Goal: Information Seeking & Learning: Find specific fact

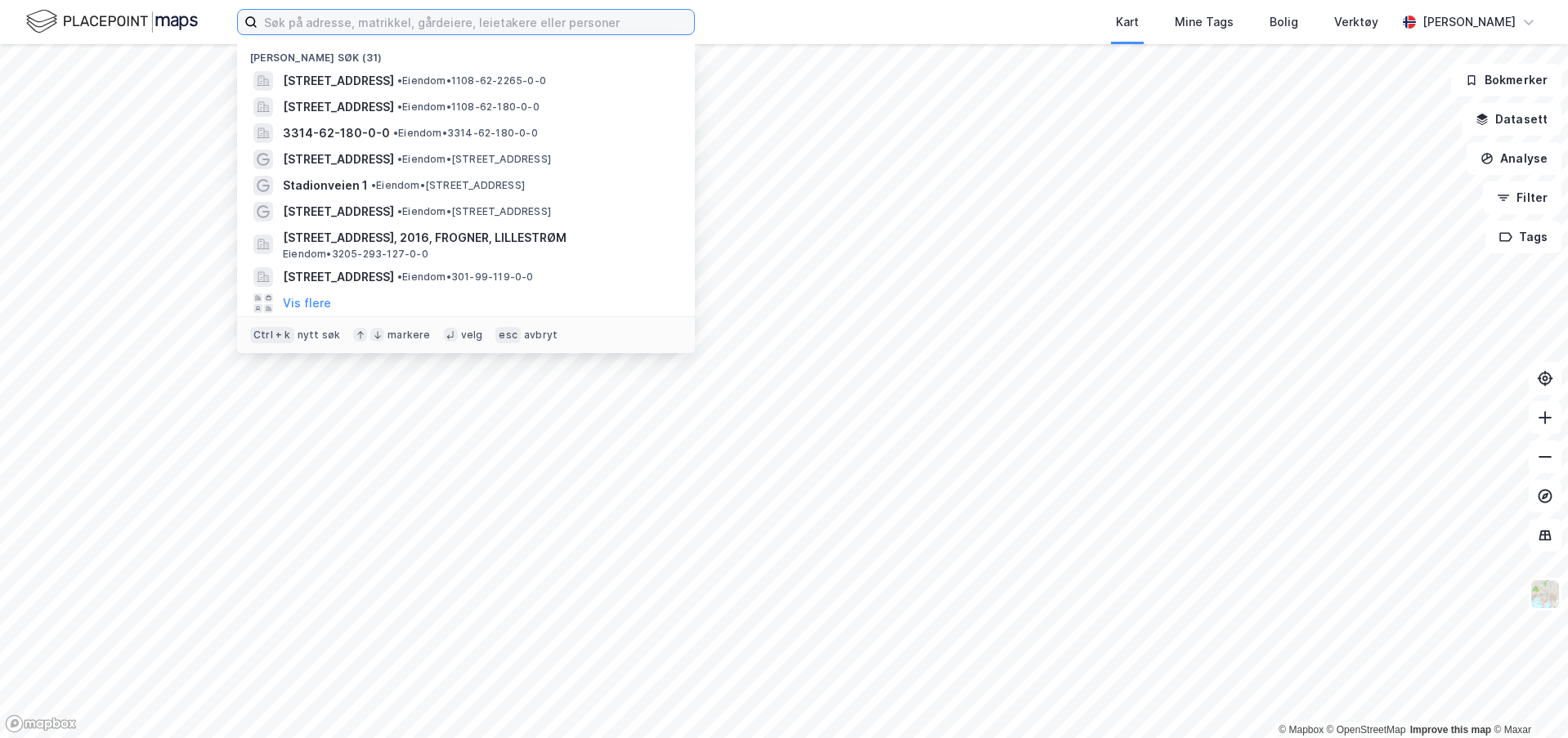
click at [407, 30] on input at bounding box center [475, 22] width 436 height 25
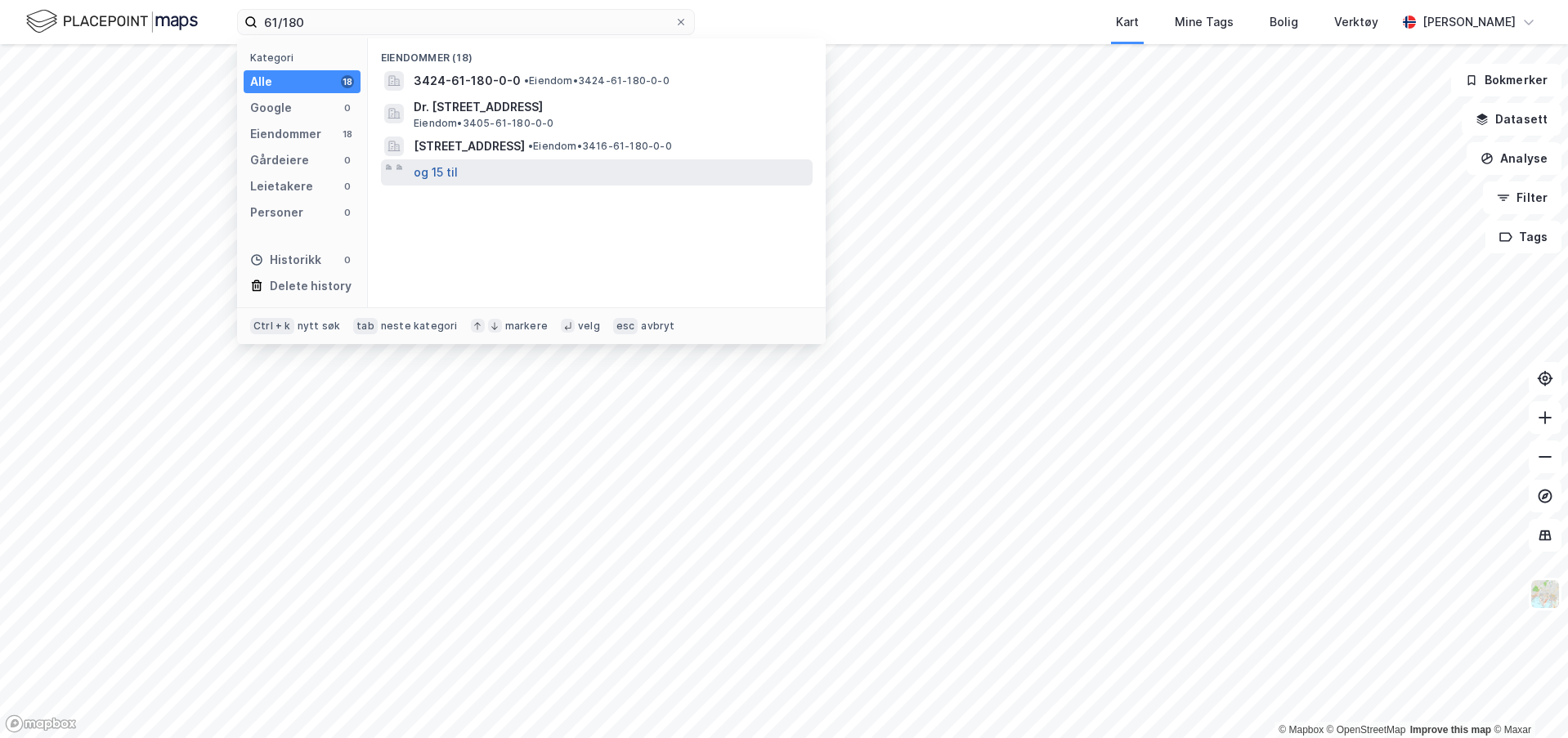
click at [444, 174] on button "og 15 til" at bounding box center [435, 173] width 44 height 20
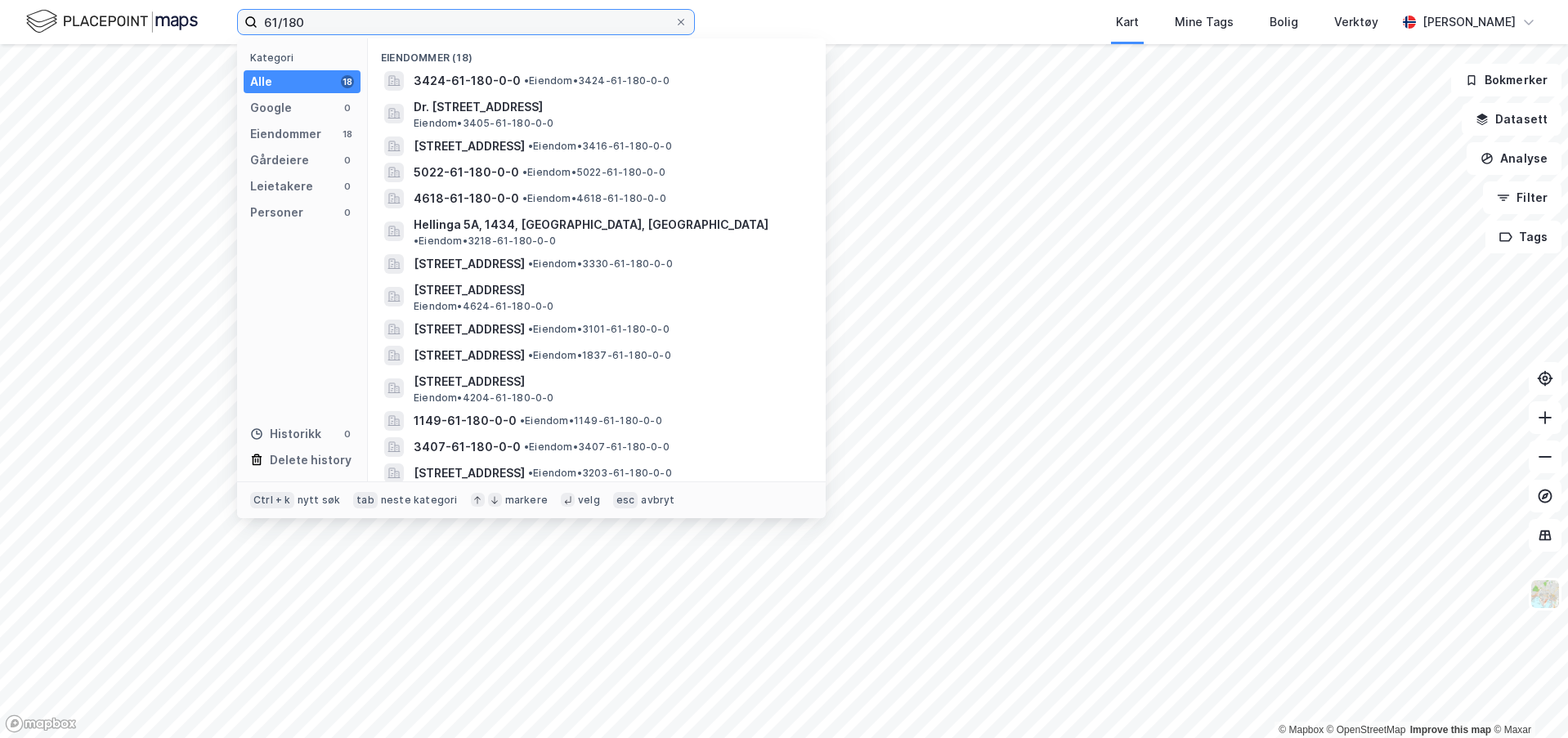
click at [434, 13] on input "61/180" at bounding box center [466, 22] width 417 height 25
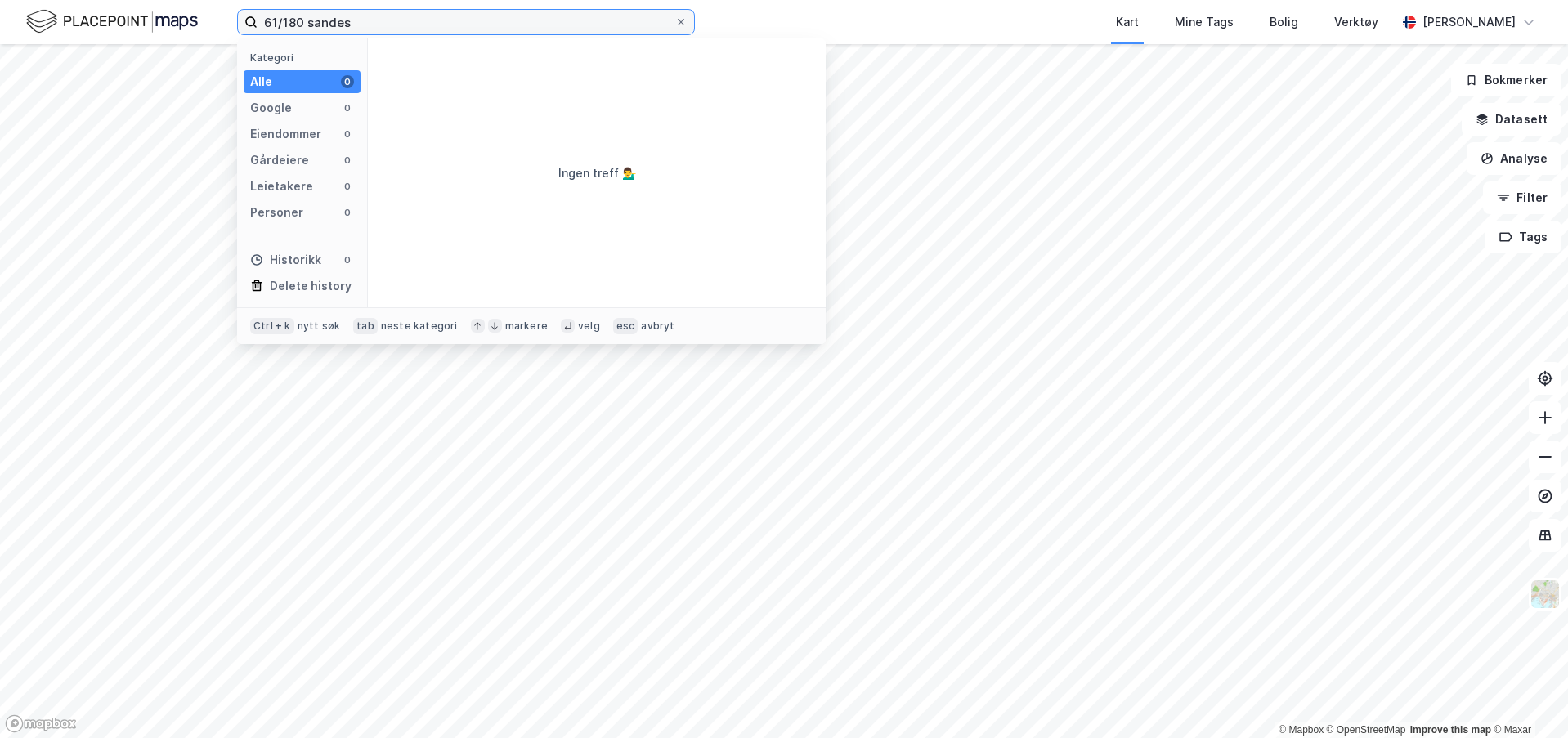
click at [434, 13] on input "61/180 sandes" at bounding box center [466, 22] width 417 height 25
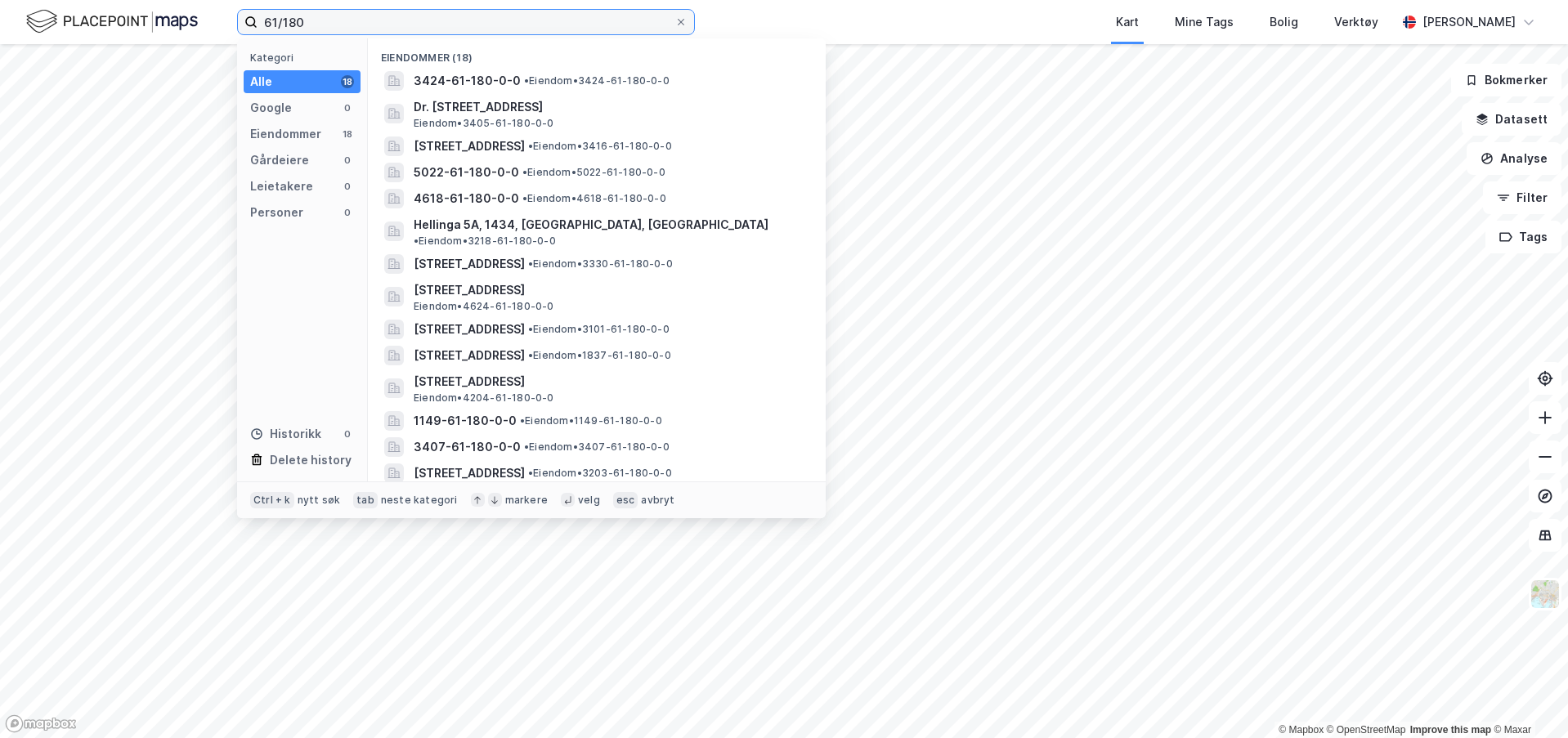
click at [278, 25] on input "61/180" at bounding box center [466, 22] width 417 height 25
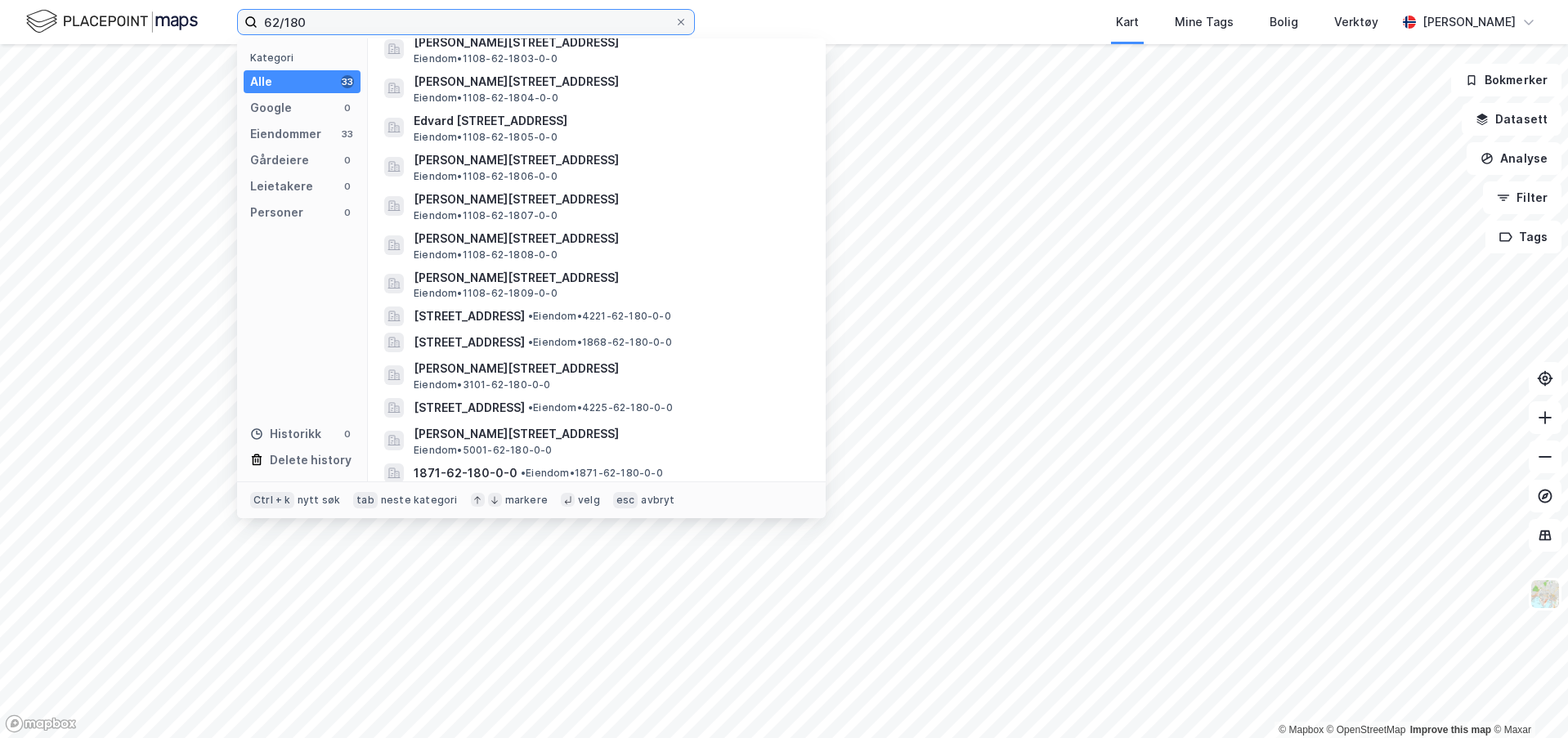
scroll to position [490, 0]
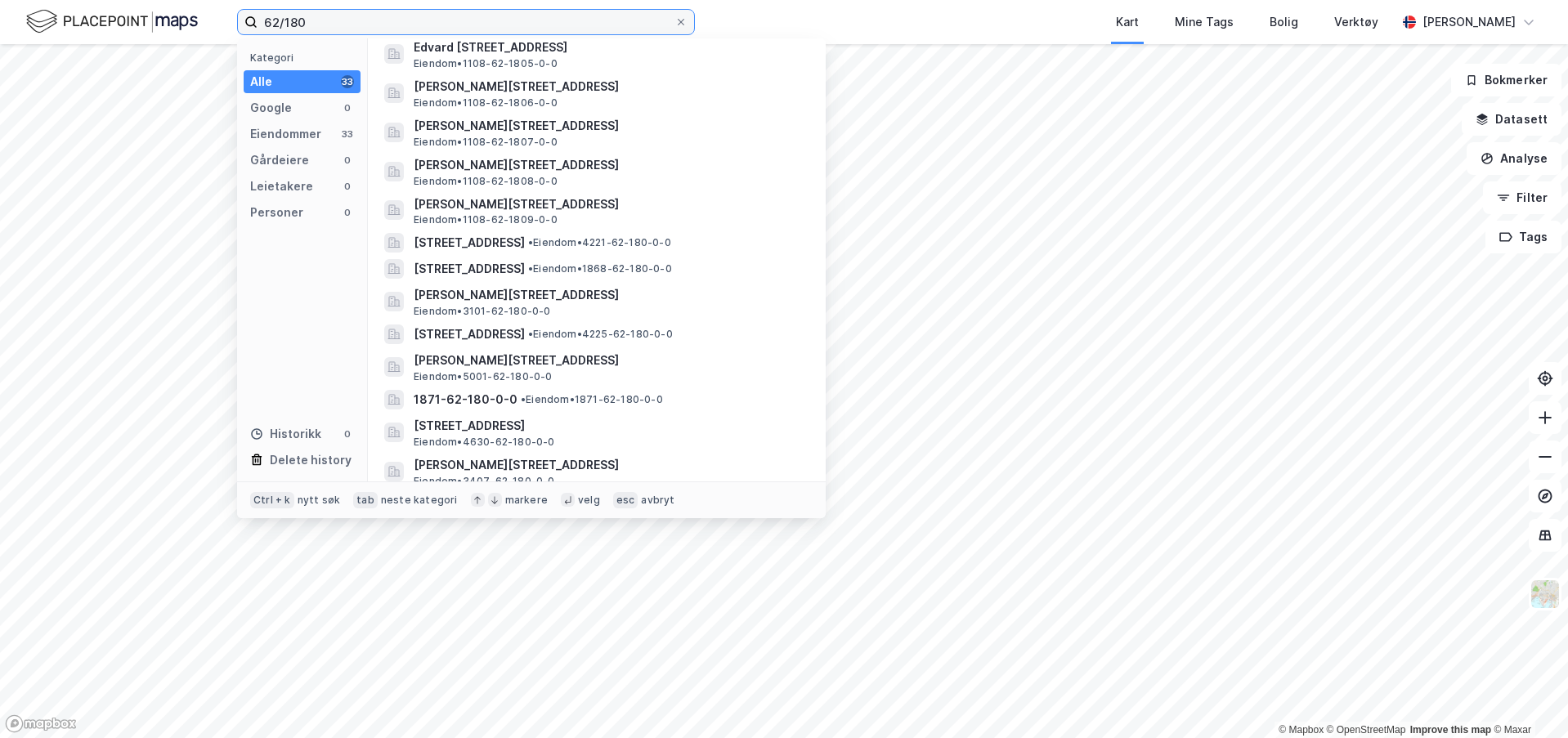
click at [428, 25] on input "62/180" at bounding box center [466, 22] width 417 height 25
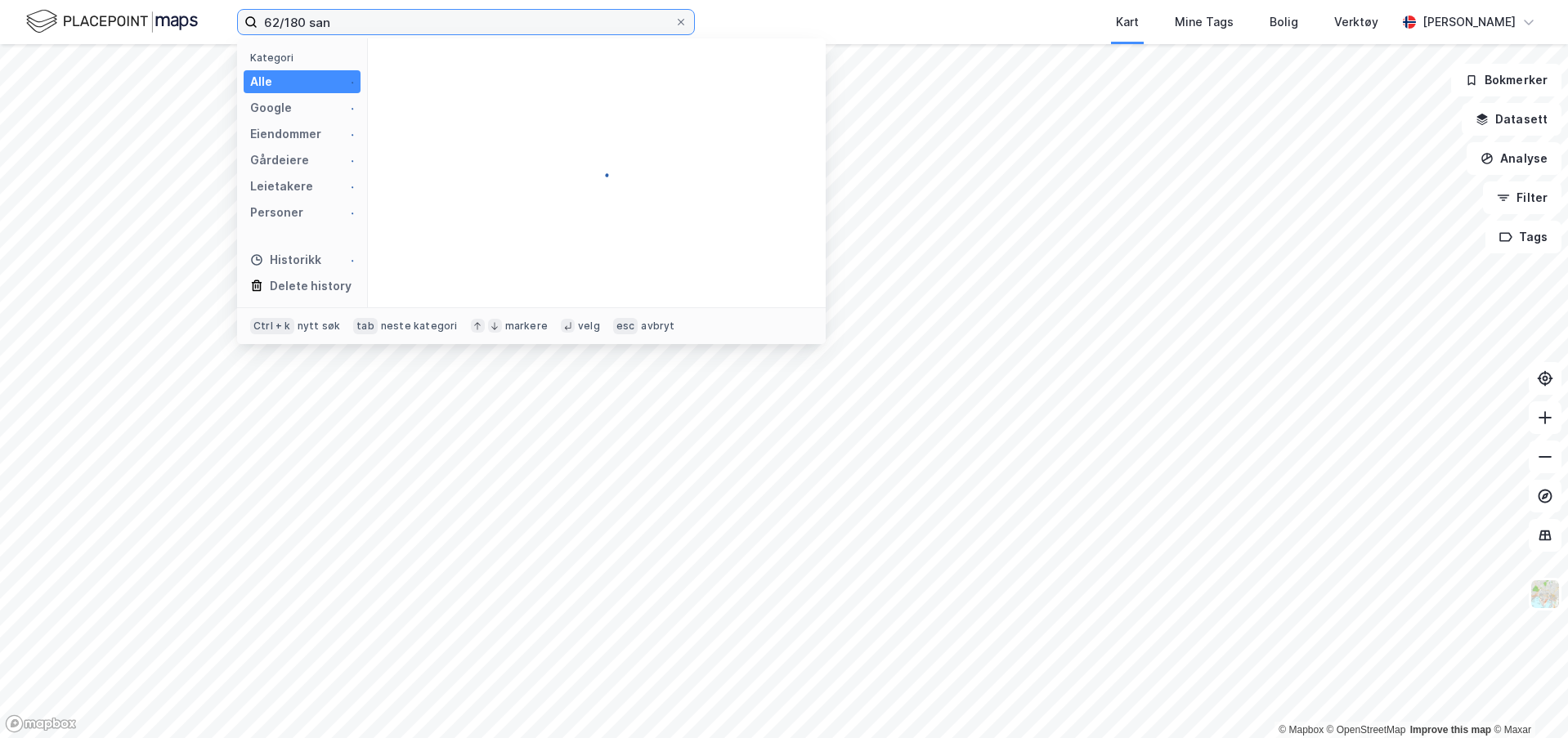
scroll to position [0, 0]
type input "62/180 sand"
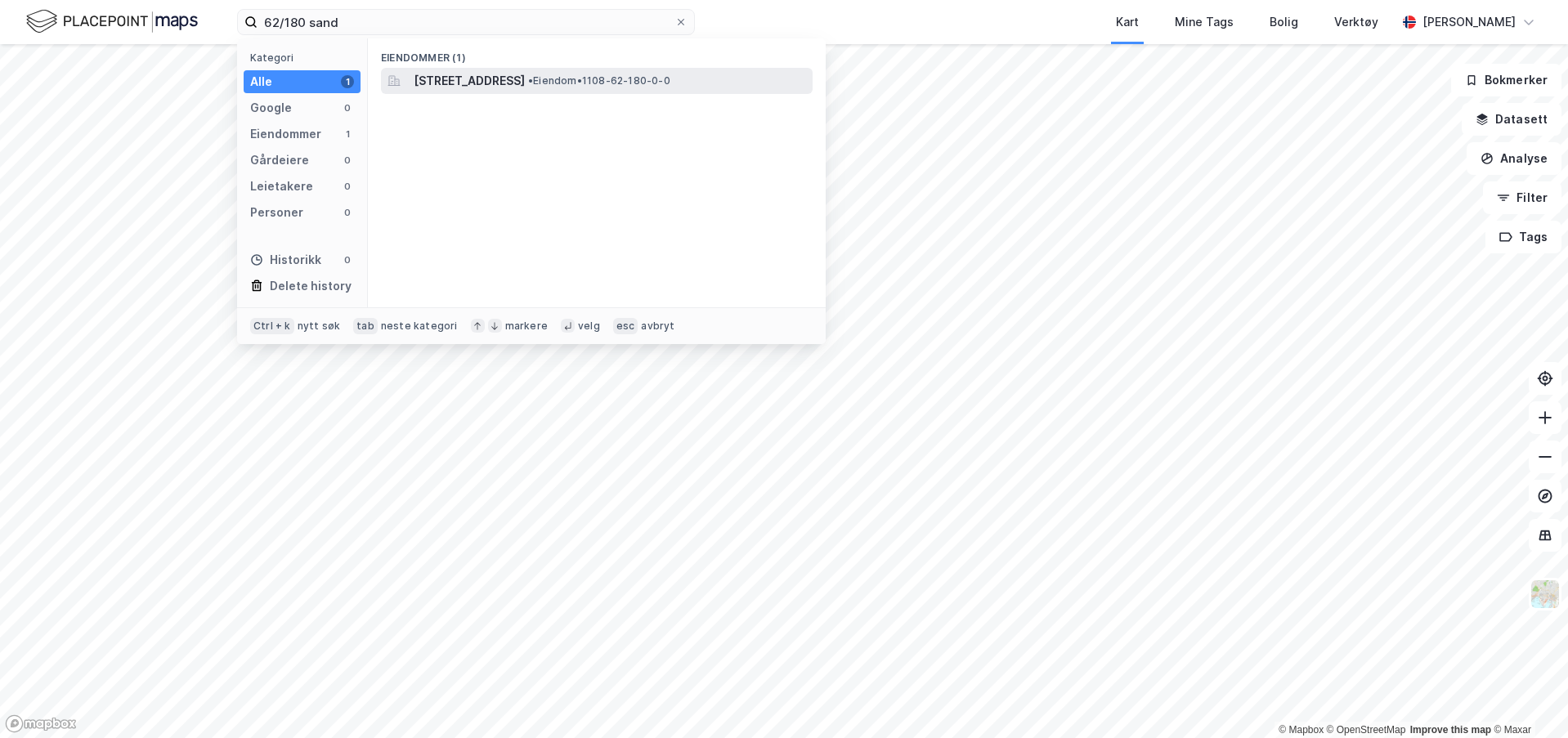
click at [466, 71] on span "[STREET_ADDRESS]" at bounding box center [469, 81] width 111 height 20
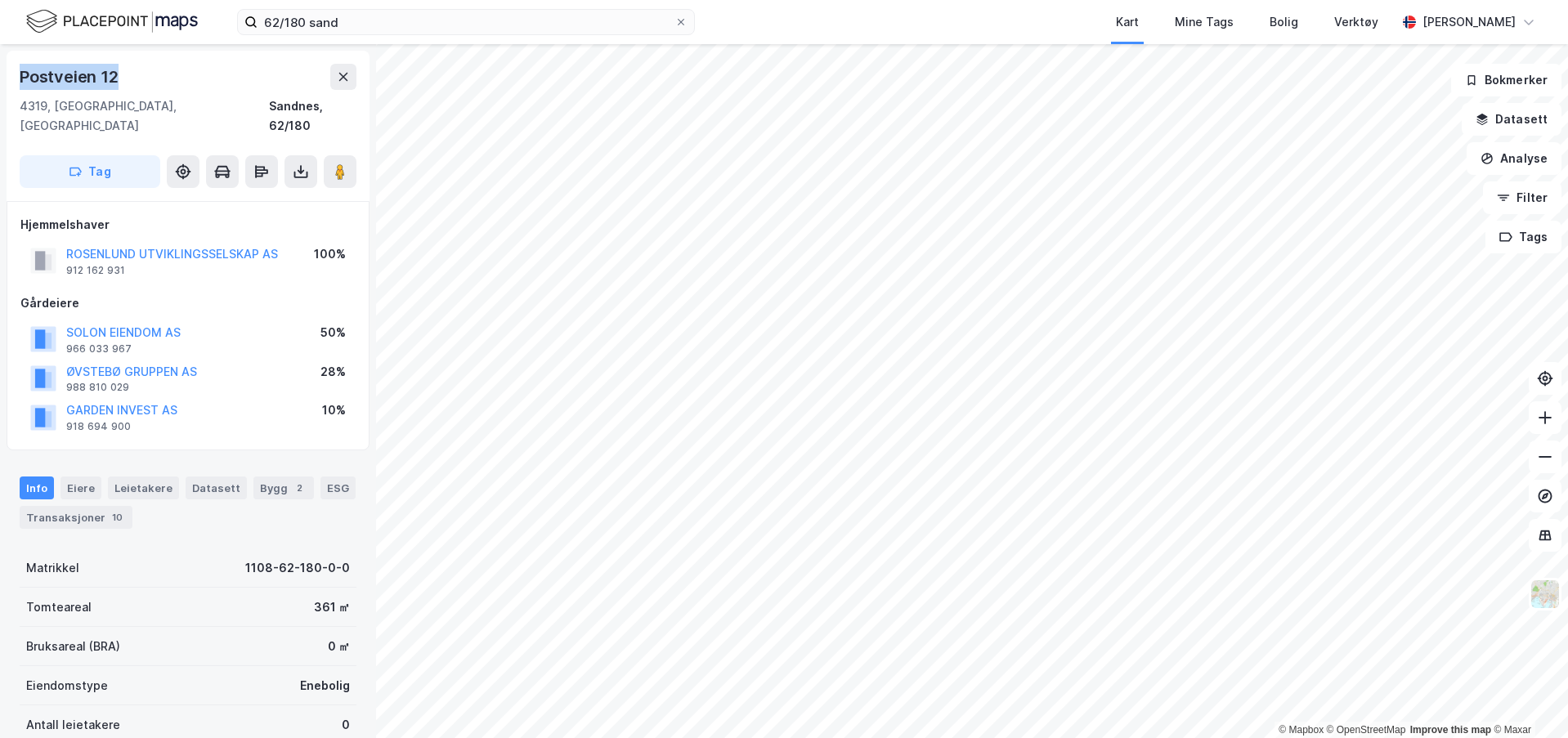
drag, startPoint x: 138, startPoint y: 83, endPoint x: 5, endPoint y: 75, distance: 133.2
click at [5, 75] on div "Postveien 12 4319, Sandnes, Rogaland Sandnes, 62/180 Tag Hjemmelshaver ROSENLUN…" at bounding box center [188, 390] width 376 height 693
copy div "Postveien 12"
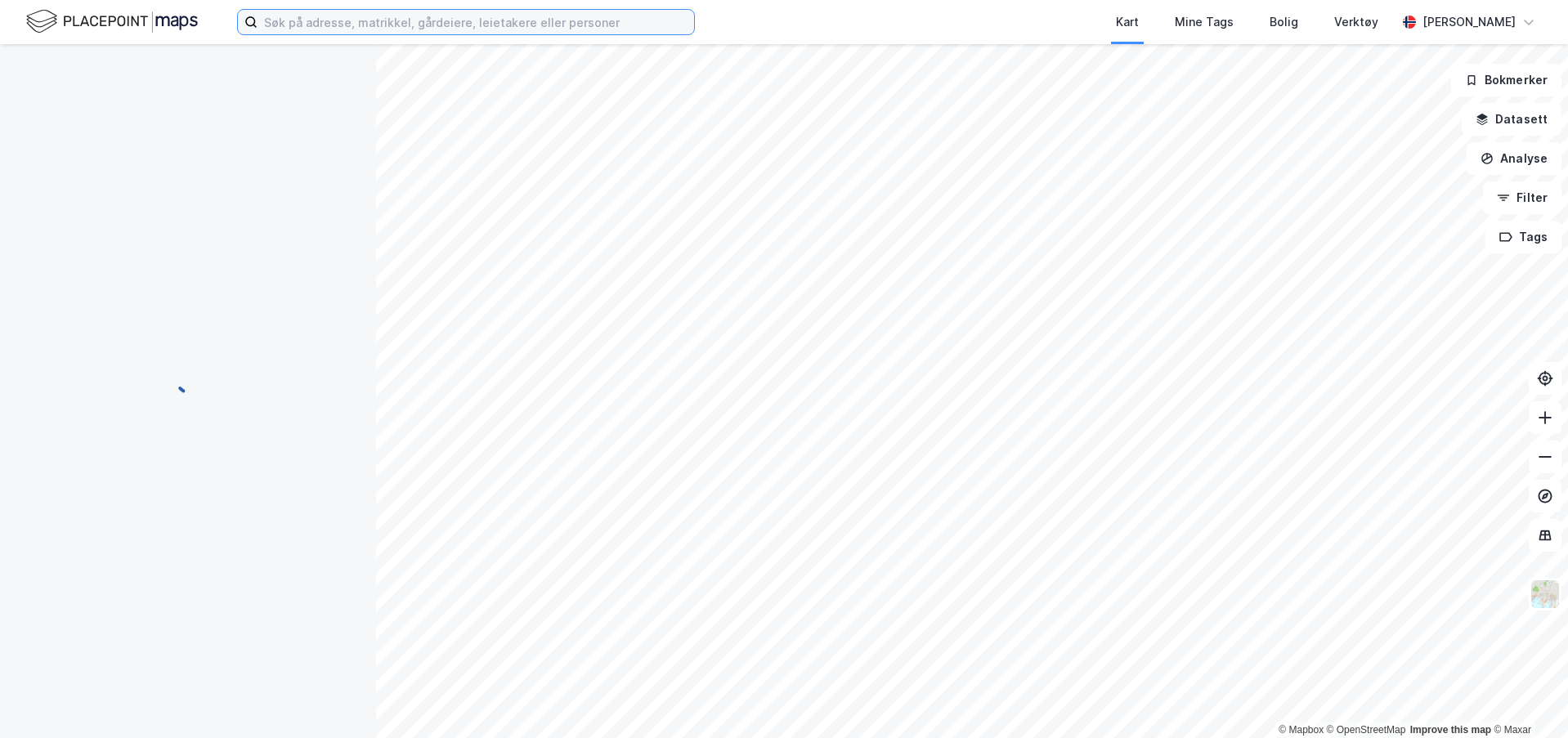
click at [544, 34] on input at bounding box center [475, 22] width 436 height 25
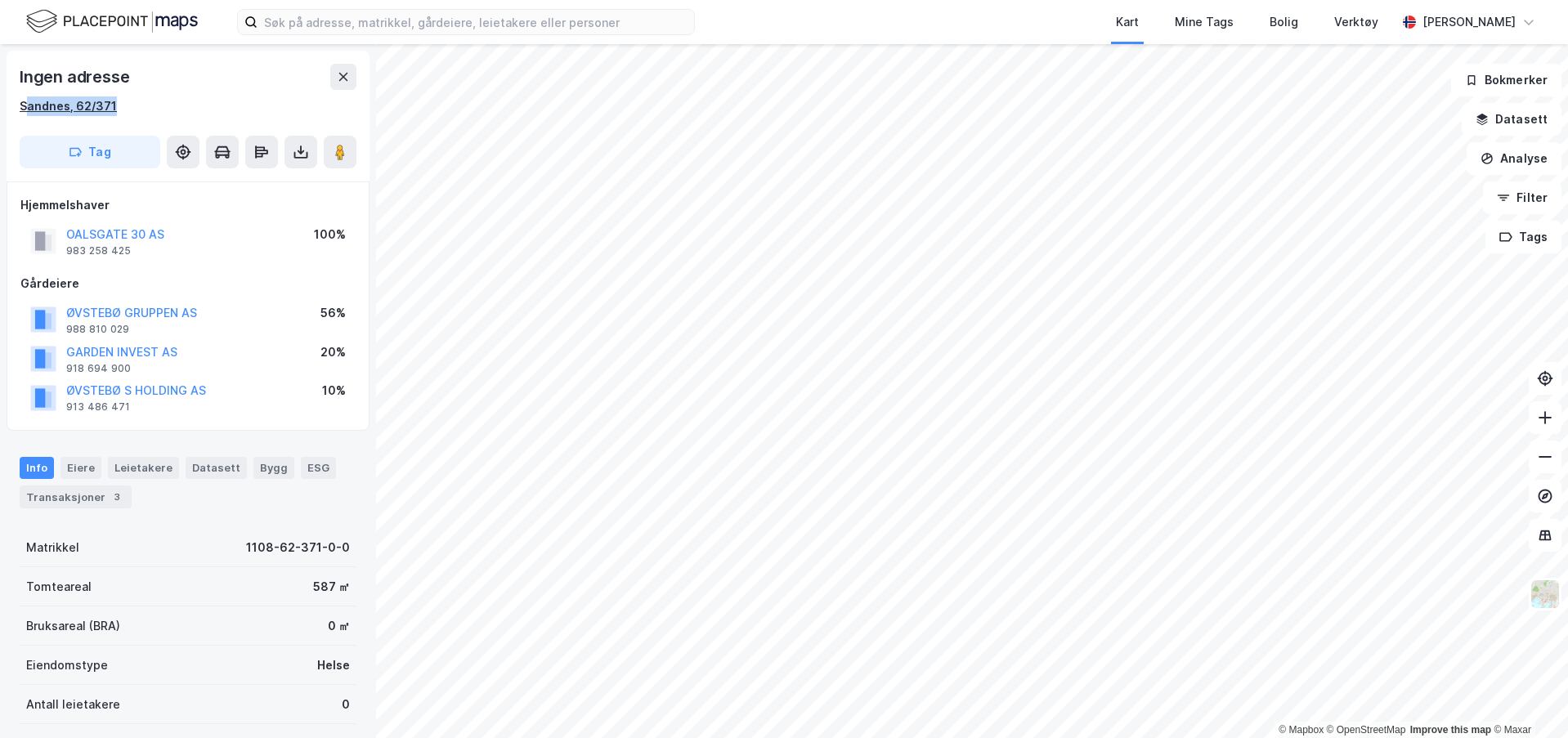
drag, startPoint x: 121, startPoint y: 105, endPoint x: 43, endPoint y: 101, distance: 78.1
click at [26, 103] on div "Sandnes, 62/371" at bounding box center [188, 106] width 337 height 20
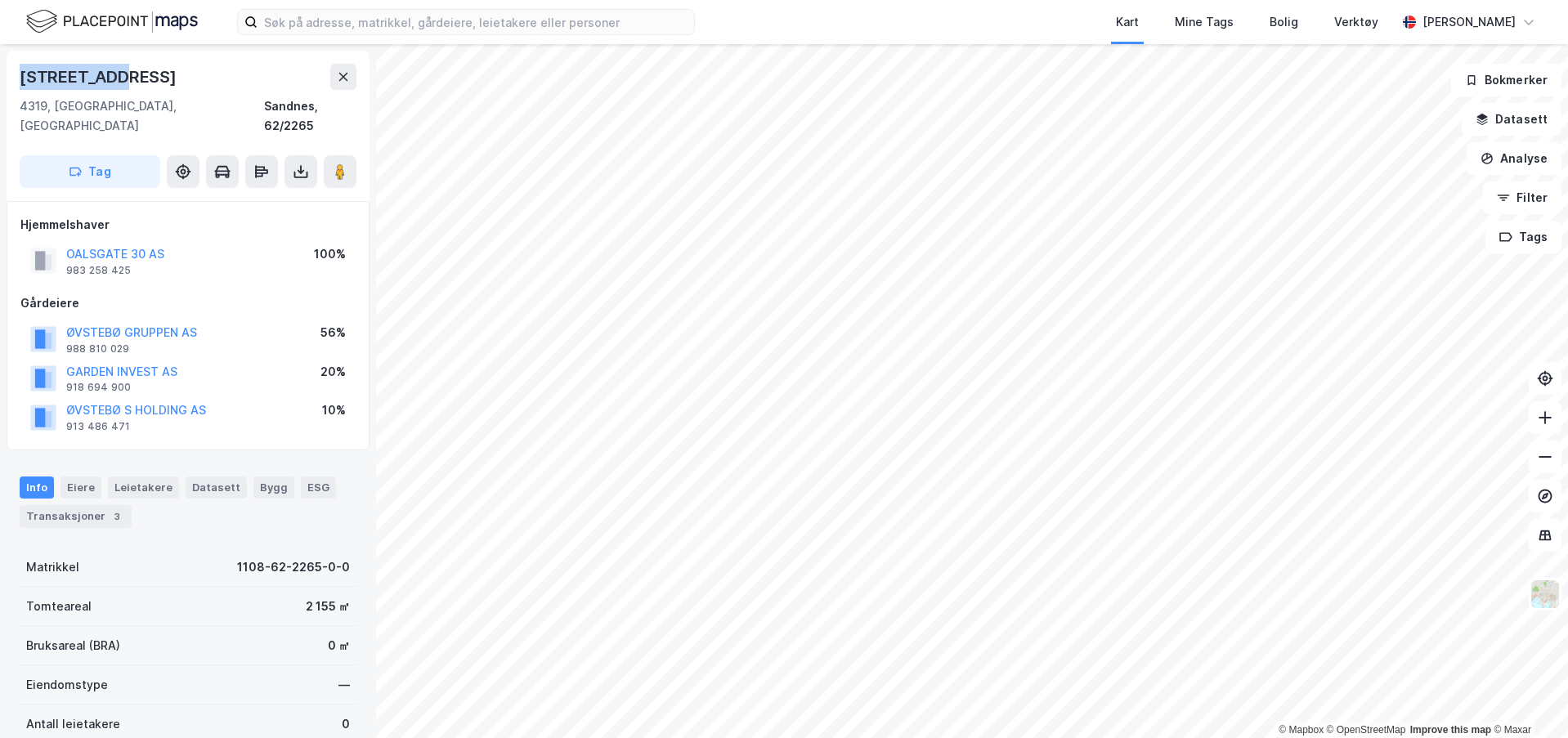
drag, startPoint x: 138, startPoint y: 72, endPoint x: 22, endPoint y: 66, distance: 116.2
click at [22, 66] on div "[STREET_ADDRESS]" at bounding box center [188, 76] width 337 height 26
copy div "[STREET_ADDRESS]"
